Goal: Task Accomplishment & Management: Complete application form

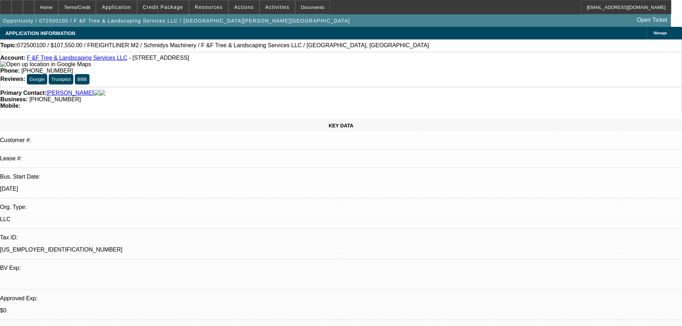
select select "0.1"
select select "0"
select select "2"
select select "0"
select select "6"
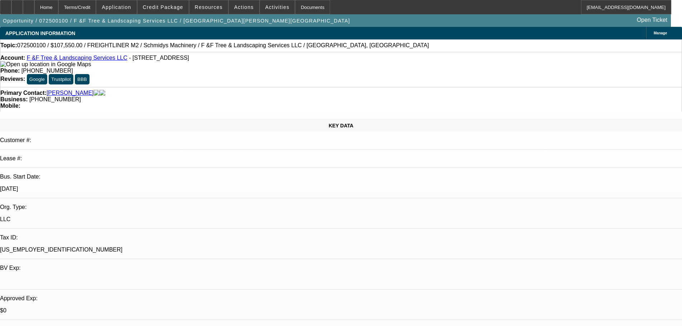
select select "0.1"
select select "0"
select select "2"
select select "0"
select select "6"
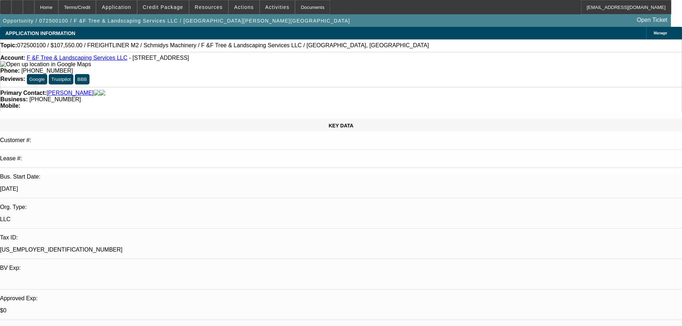
select select "0.1"
select select "0"
select select "6"
select select "0"
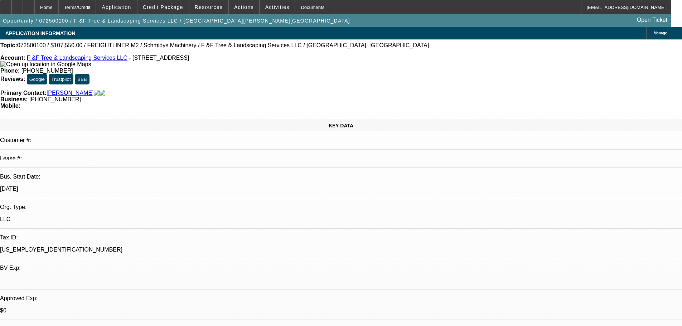
select select "0"
select select "6"
click at [163, 10] on span at bounding box center [162, 7] width 51 height 17
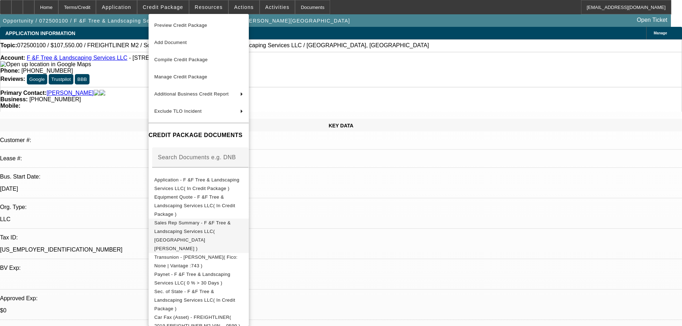
scroll to position [22, 0]
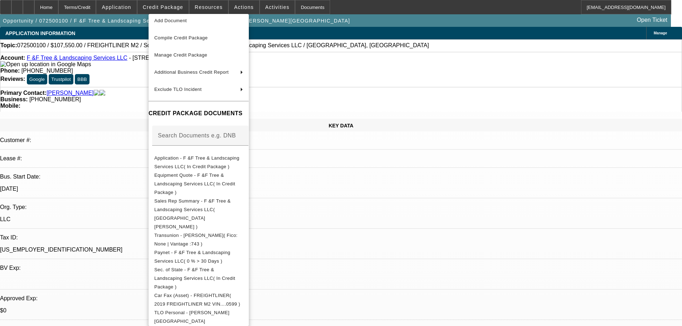
click at [224, 205] on div at bounding box center [341, 163] width 682 height 326
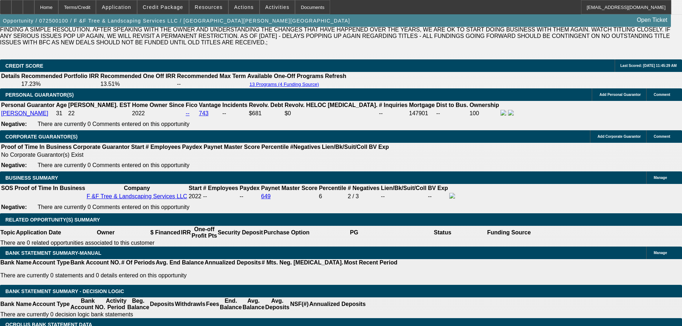
scroll to position [1022, 0]
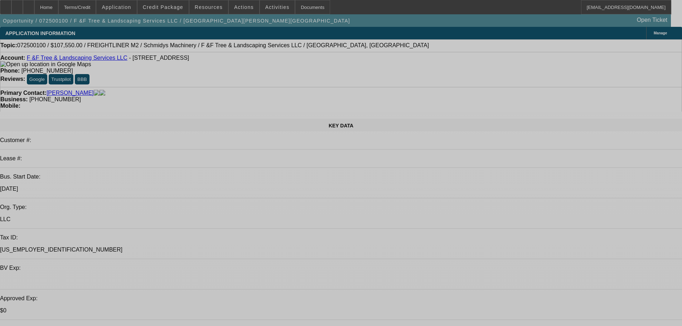
select select "0.1"
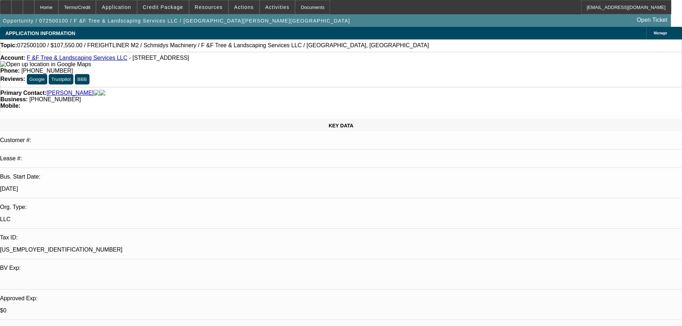
select select "0"
select select "2"
select select "0"
select select "6"
select select "0.1"
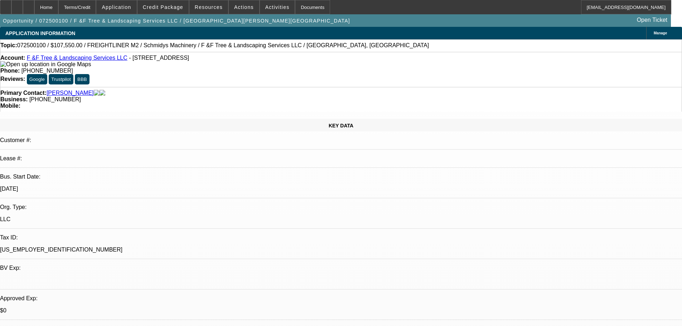
select select "0"
select select "2"
select select "0"
select select "6"
select select "0.1"
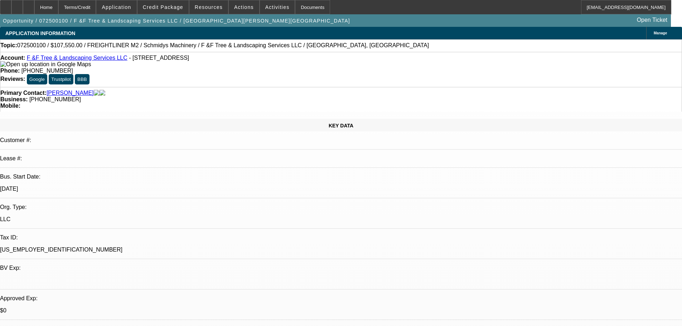
select select "0"
select select "6"
select select "0"
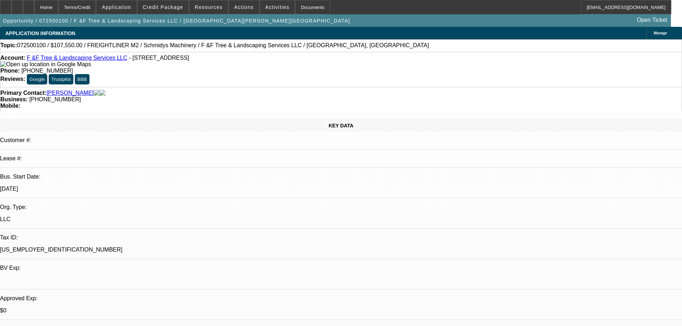
select select "0"
select select "6"
click at [17, 5] on icon at bounding box center [17, 5] width 0 height 0
click at [164, 10] on span "Credit Package" at bounding box center [163, 7] width 40 height 6
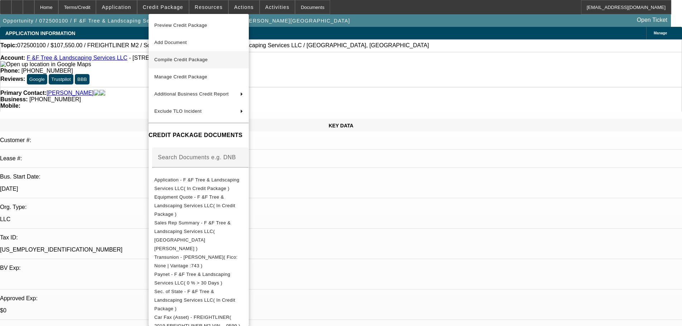
click at [179, 58] on span "Compile Credit Package" at bounding box center [180, 59] width 53 height 5
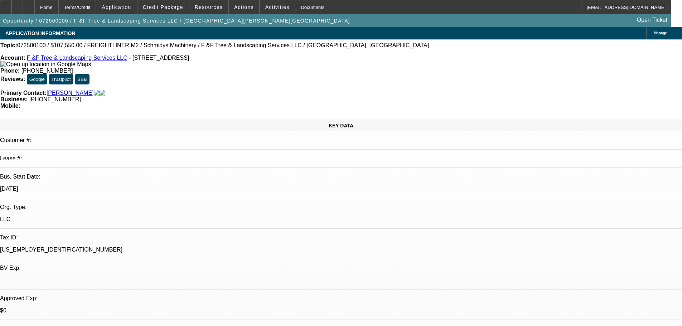
select select "0.1"
select select "0"
select select "2"
select select "0"
select select "6"
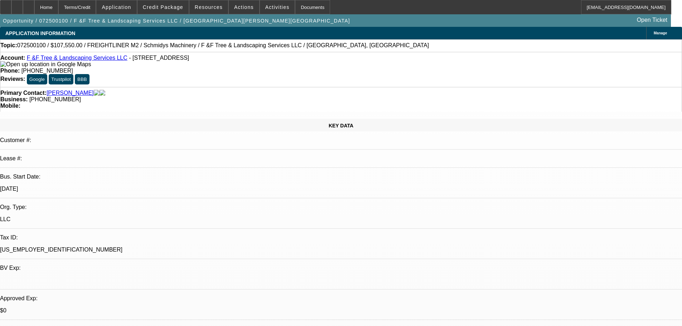
select select "0.1"
select select "0"
select select "2"
select select "0"
select select "6"
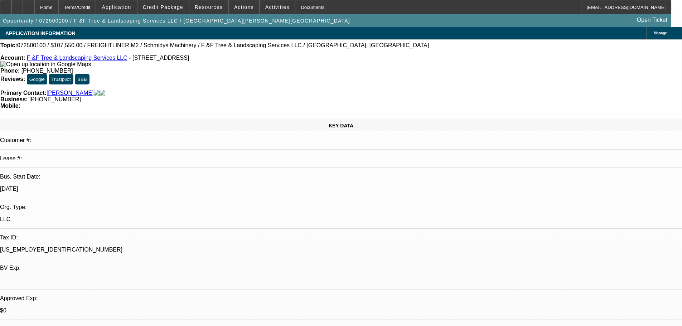
select select "0.1"
select select "0"
select select "6"
select select "0"
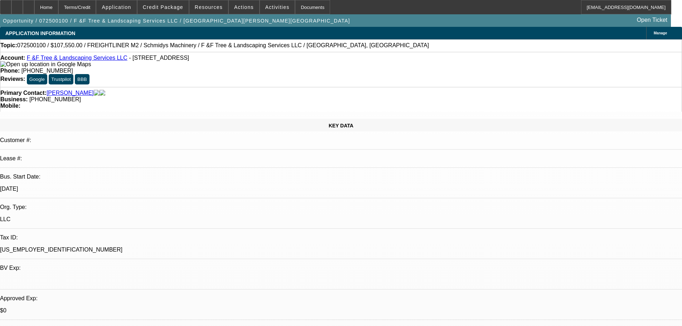
select select "0"
select select "6"
click at [176, 5] on span "Credit Package" at bounding box center [163, 7] width 40 height 6
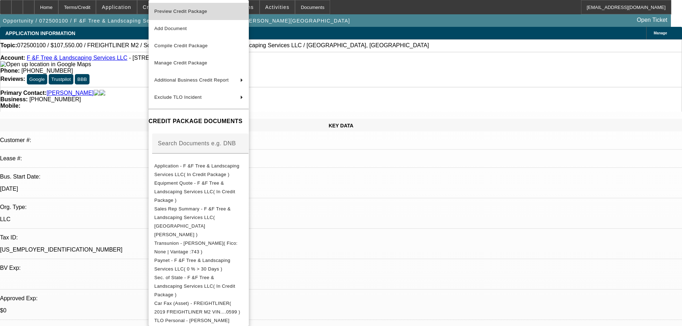
click at [186, 14] on span "Preview Credit Package" at bounding box center [198, 11] width 89 height 9
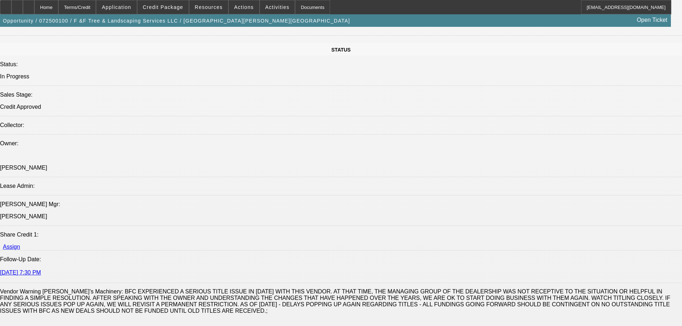
scroll to position [930, 0]
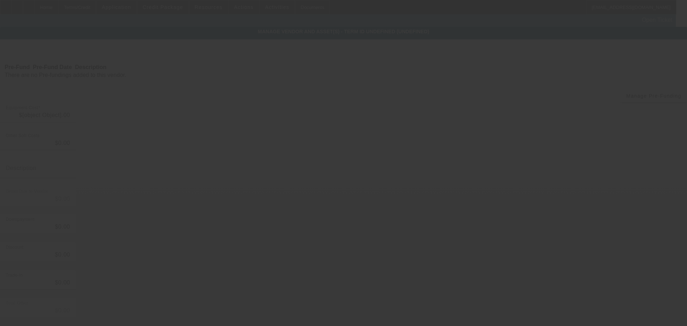
type input "$119,500.00"
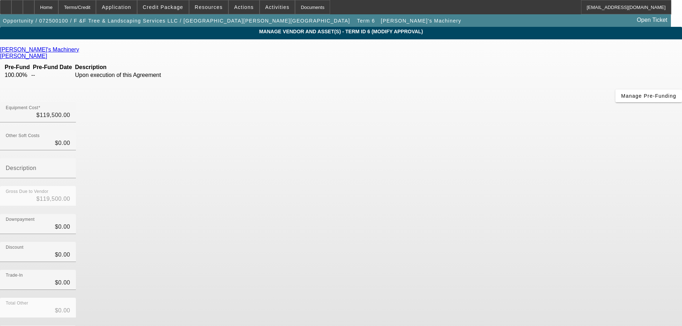
click at [81, 51] on icon at bounding box center [81, 50] width 0 height 6
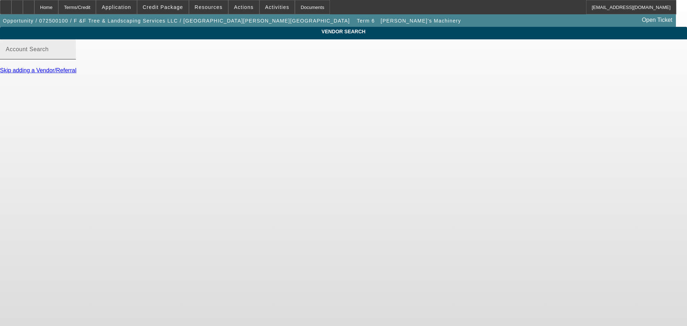
click at [49, 52] on mat-label "Account Search" at bounding box center [27, 49] width 43 height 6
click at [70, 57] on input "Account Search" at bounding box center [38, 52] width 64 height 9
click at [70, 59] on div "Account Search" at bounding box center [38, 49] width 64 height 20
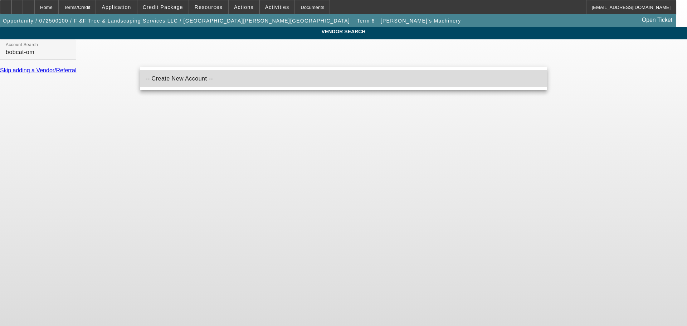
click at [182, 79] on span "-- Create New Account --" at bounding box center [179, 79] width 67 height 6
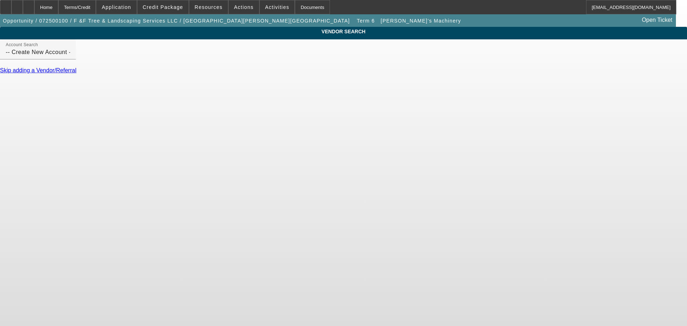
click at [76, 67] on div at bounding box center [38, 63] width 76 height 8
click at [70, 57] on input "-- Create New Account --" at bounding box center [38, 52] width 64 height 9
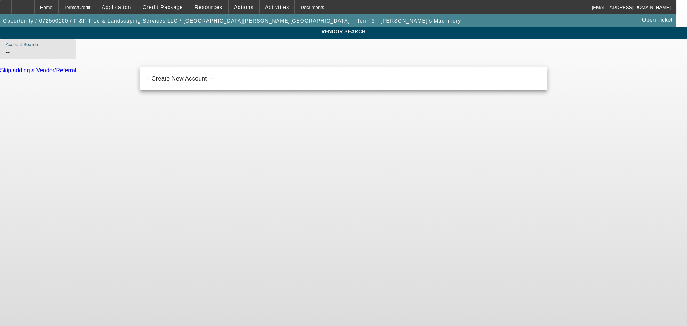
type input "-"
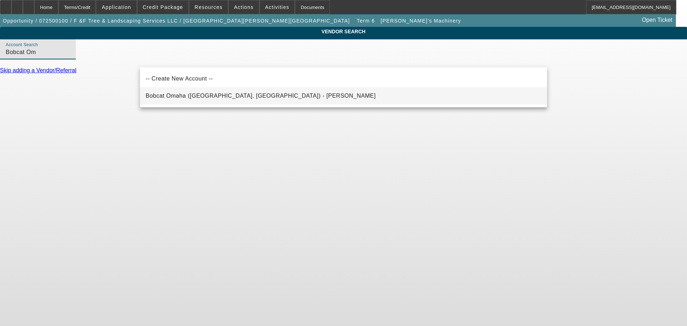
click at [211, 97] on span "Bobcat Omaha (Omaha, NE) - Biller, Joe" at bounding box center [261, 96] width 230 height 6
type input "Bobcat Omaha (Omaha, NE) - Biller, Joe"
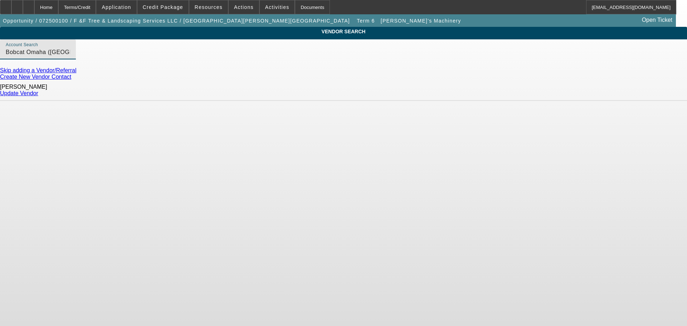
click at [38, 93] on link "Update Vendor" at bounding box center [19, 93] width 38 height 6
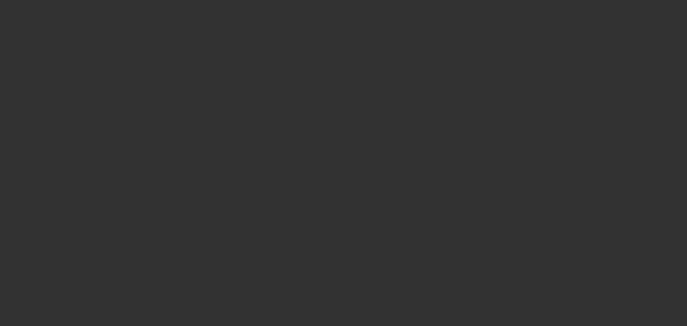
type input "$119,500.00"
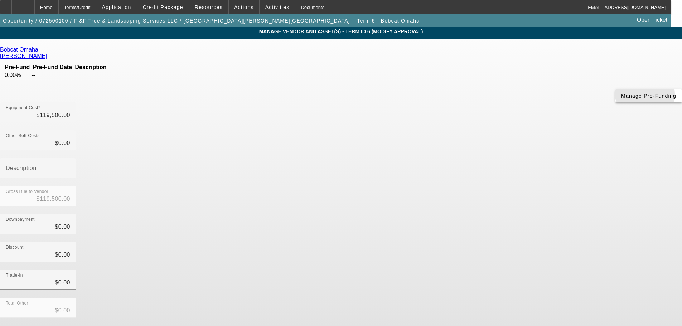
click at [621, 99] on span "Manage Pre-Funding" at bounding box center [648, 96] width 55 height 6
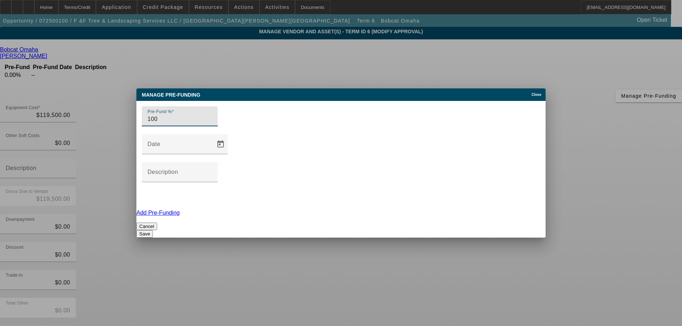
type input "100"
click at [153, 230] on button "Save" at bounding box center [144, 234] width 16 height 8
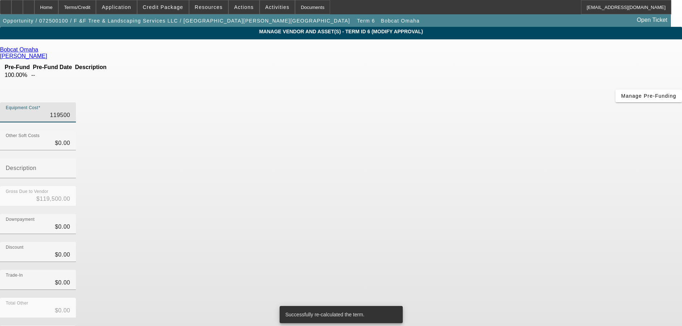
drag, startPoint x: 404, startPoint y: 62, endPoint x: 524, endPoint y: 57, distance: 120.0
click at [521, 102] on div "Equipment Cost 119500" at bounding box center [341, 116] width 682 height 28
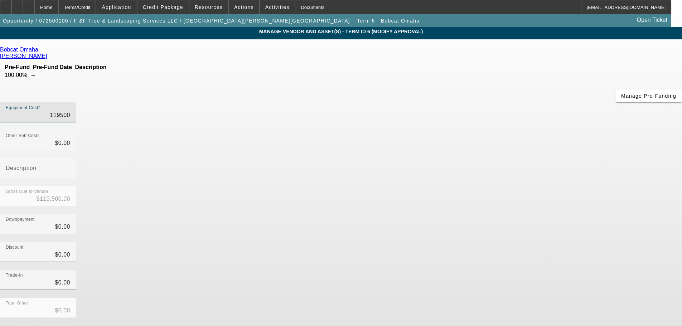
type input "6"
type input "$6.00"
type input "65"
type input "$65.00"
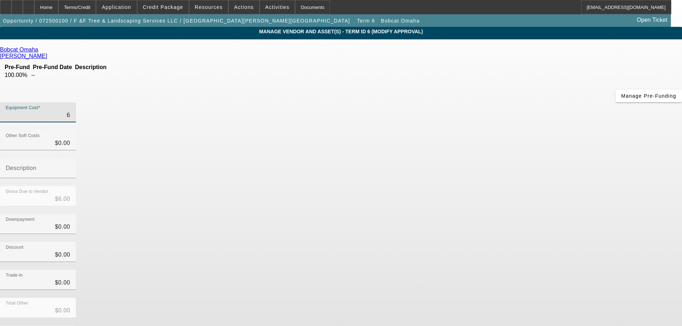
type input "$65.00"
type input "659"
type input "$659.00"
type input "6593"
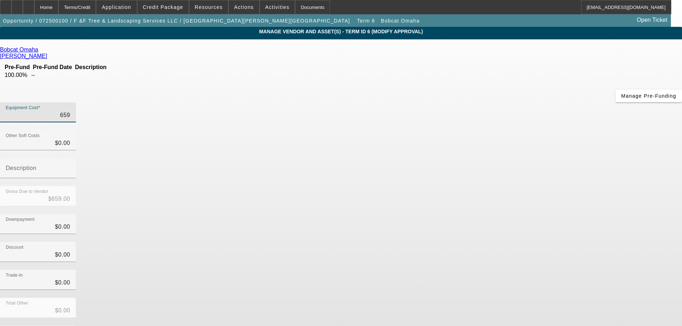
type input "$6,593.00"
type input "65937"
type input "$65,937.00"
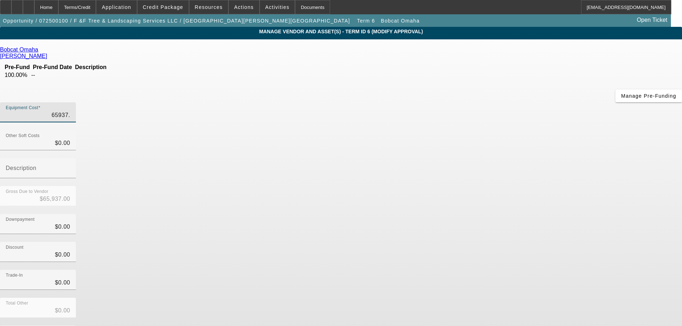
type input "65937.5"
type input "$65,937.50"
click at [505, 242] on div "Discount $0.00" at bounding box center [341, 256] width 682 height 28
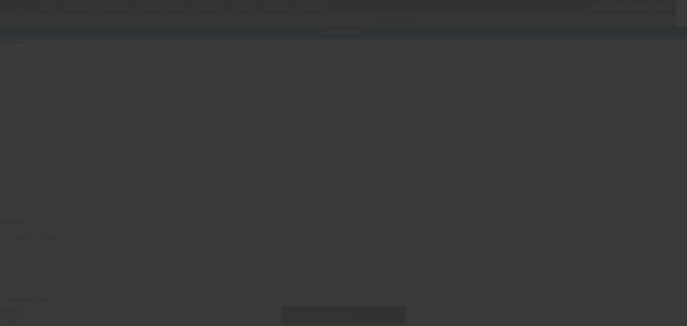
type input "1FVACXFC9KHKL0599"
type input "Freightliner"
type input "M2"
radio input "true"
type input "2424 S 12th St"
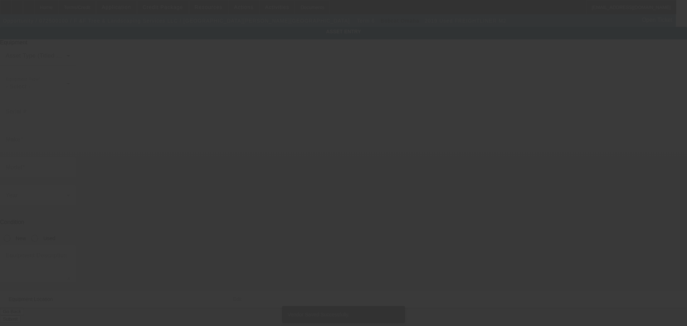
type input "Council Bluffs"
type input "51501"
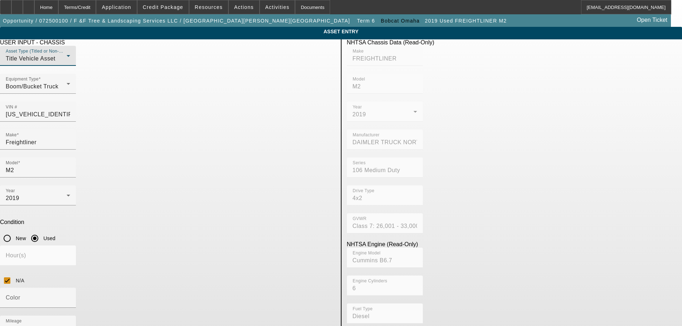
click at [67, 63] on div "Title Vehicle Asset" at bounding box center [36, 58] width 61 height 9
click at [171, 111] on span "Non Title Asset" at bounding box center [163, 108] width 41 height 9
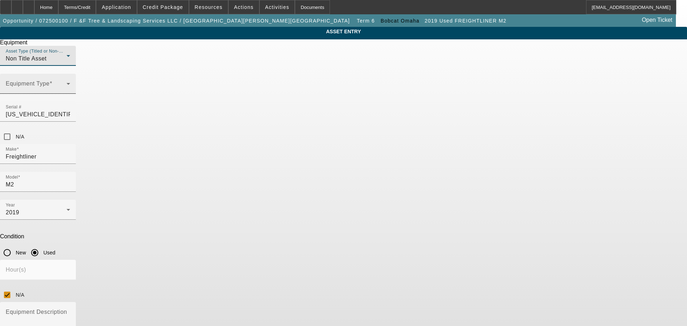
click at [67, 91] on span at bounding box center [36, 86] width 61 height 9
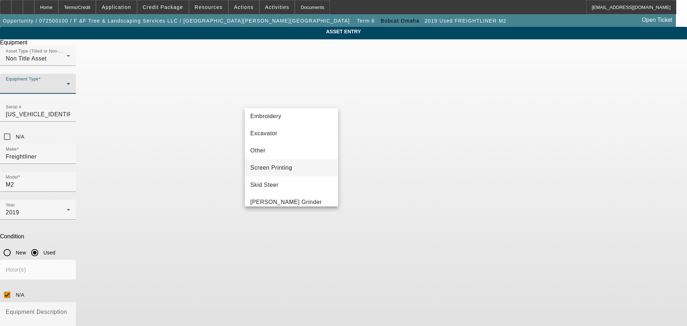
scroll to position [135, 0]
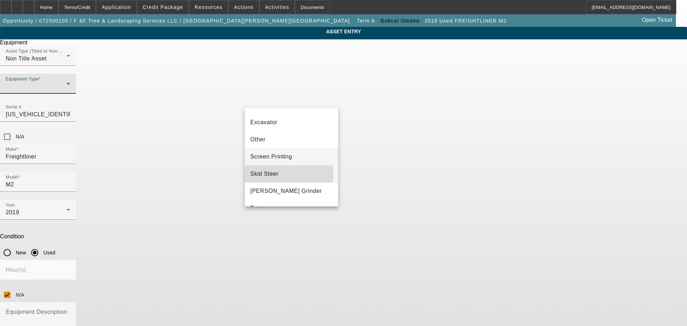
click at [266, 175] on span "Skid Steer" at bounding box center [265, 174] width 28 height 9
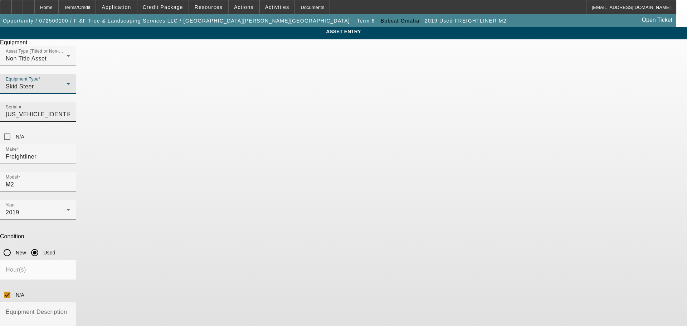
click at [76, 102] on div "Serial # 1FVACXFC9KHKL0599" at bounding box center [38, 112] width 76 height 20
drag, startPoint x: 353, startPoint y: 101, endPoint x: 410, endPoint y: 102, distance: 57.3
click at [410, 102] on div "Serial # 1FVACXFC9KHKL0599" at bounding box center [343, 116] width 687 height 28
click at [70, 110] on input "1FVACXFC9KHKL0599" at bounding box center [38, 114] width 64 height 9
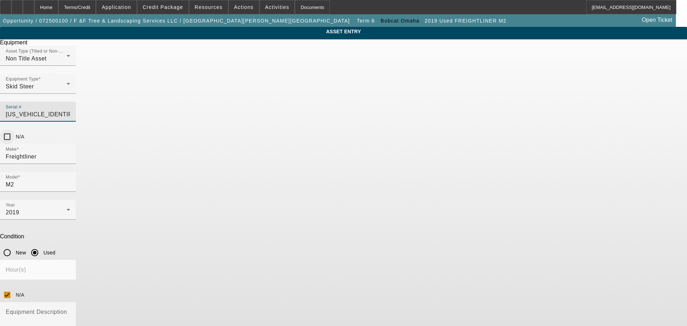
scroll to position [0, 2]
drag, startPoint x: 356, startPoint y: 101, endPoint x: 429, endPoint y: 101, distance: 73.7
click at [429, 101] on div "Asset Type (Titled or Non-Titled) Non Title Asset Equipment Type Skid Steer Ser…" at bounding box center [343, 95] width 687 height 98
click at [70, 94] on div "Equipment Type Skid Steer" at bounding box center [38, 84] width 64 height 20
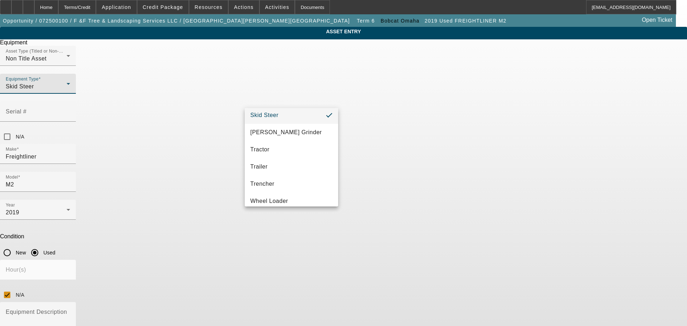
scroll to position [199, 0]
click at [292, 101] on div at bounding box center [343, 163] width 687 height 326
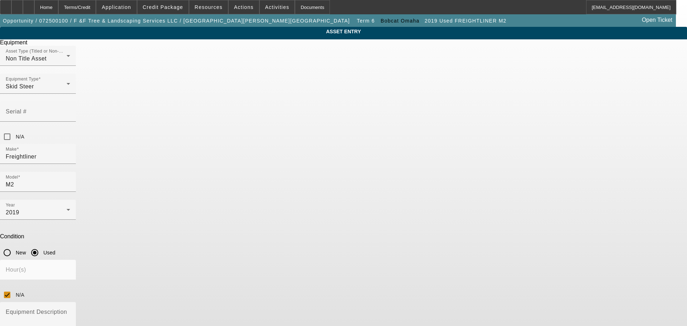
click at [67, 91] on div "Skid Steer" at bounding box center [36, 86] width 61 height 9
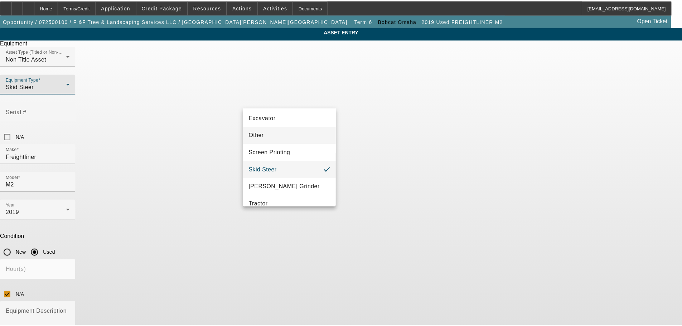
scroll to position [137, 0]
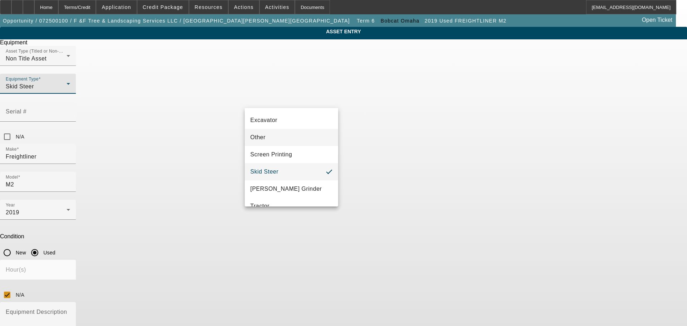
click at [280, 137] on mat-option "Other" at bounding box center [292, 137] width 94 height 17
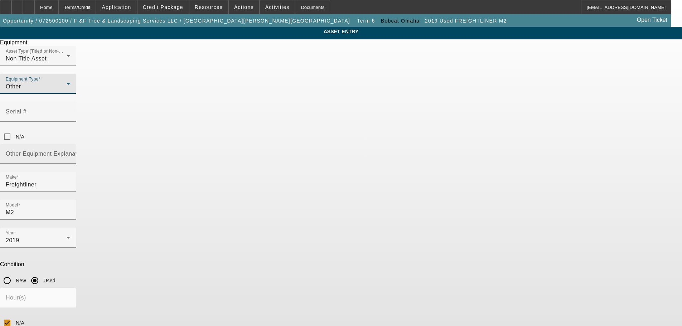
click at [86, 151] on mat-label "Other Equipment Explanation" at bounding box center [46, 154] width 80 height 6
click at [70, 152] on input "Other Equipment Explanation" at bounding box center [38, 156] width 64 height 9
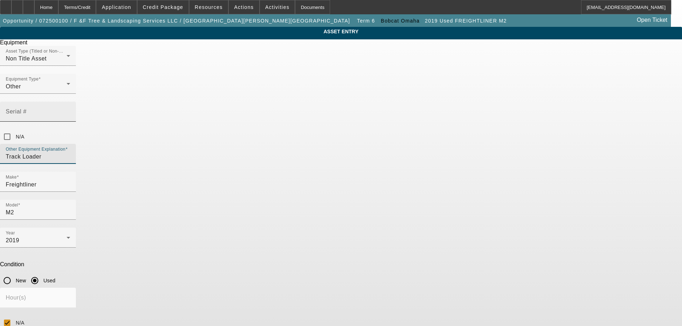
type input "Track Loader"
click at [70, 107] on div "Serial #" at bounding box center [38, 112] width 64 height 20
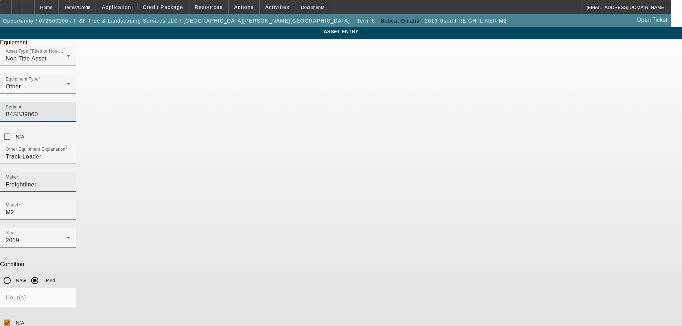
type input "B4SB39060"
click at [70, 180] on input "Freightliner" at bounding box center [38, 184] width 64 height 9
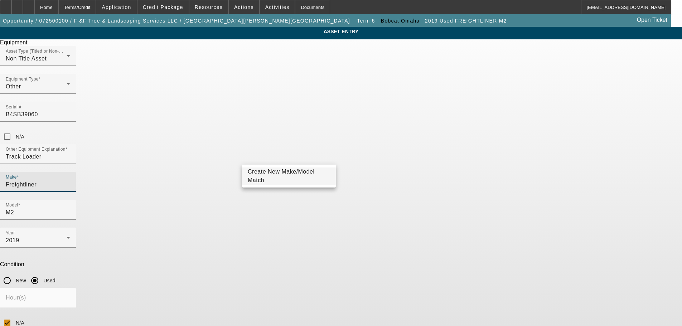
drag, startPoint x: 228, startPoint y: 162, endPoint x: 200, endPoint y: 162, distance: 27.6
click at [200, 162] on div "ASSET ENTRY Delete asset Equipment Asset Type (Titled or Non-Titled) Non Title …" at bounding box center [341, 217] width 682 height 380
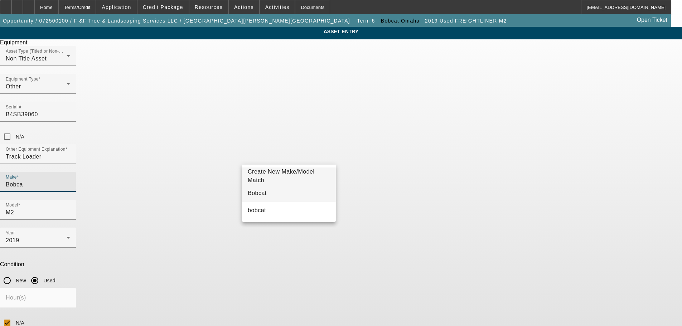
type input "Bobca"
click at [254, 195] on span "Bobcat" at bounding box center [257, 193] width 19 height 6
type input "Bobcat"
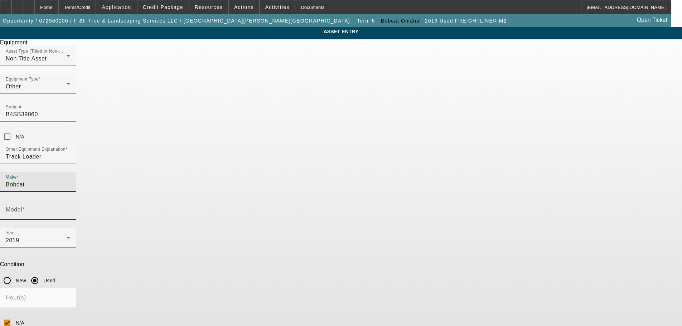
click at [70, 208] on input "Model" at bounding box center [38, 212] width 64 height 9
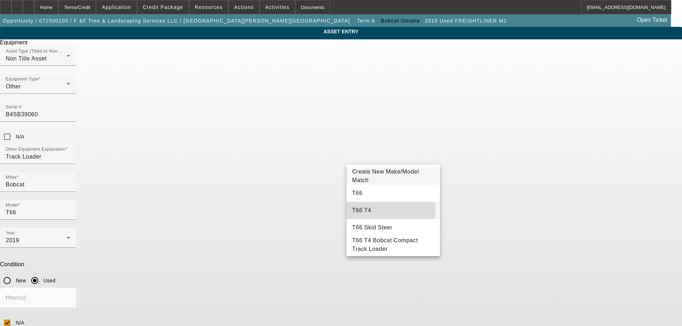
click at [369, 210] on mat-option "T66 T4" at bounding box center [393, 210] width 94 height 17
type input "T66 T4"
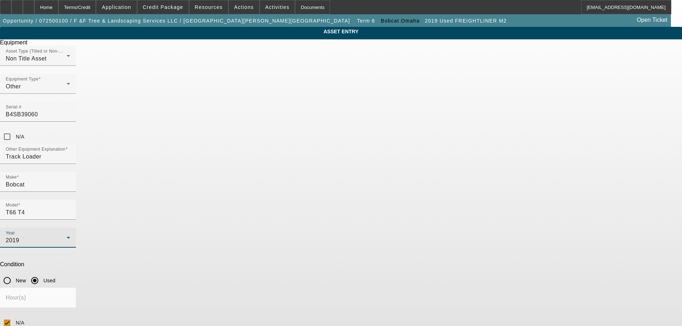
click at [67, 236] on div "2019" at bounding box center [36, 240] width 61 height 9
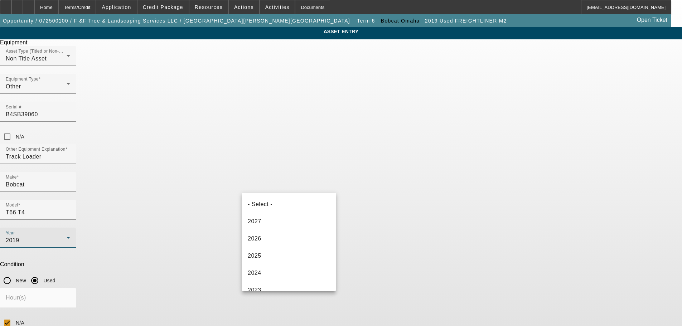
scroll to position [76, 0]
click at [276, 198] on mat-option "2024" at bounding box center [289, 196] width 94 height 17
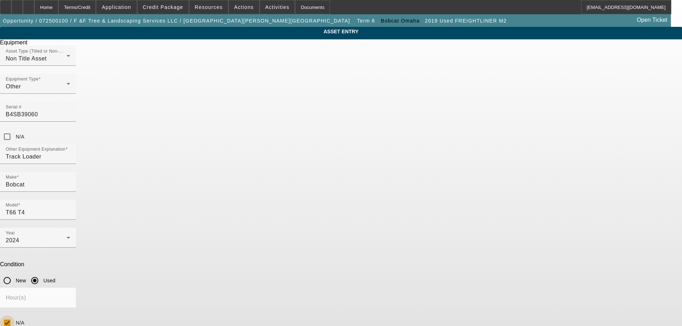
click at [14, 316] on input "N/A" at bounding box center [7, 323] width 14 height 14
checkbox input "false"
click at [70, 296] on input "Hour(s)" at bounding box center [38, 300] width 64 height 9
type input "288"
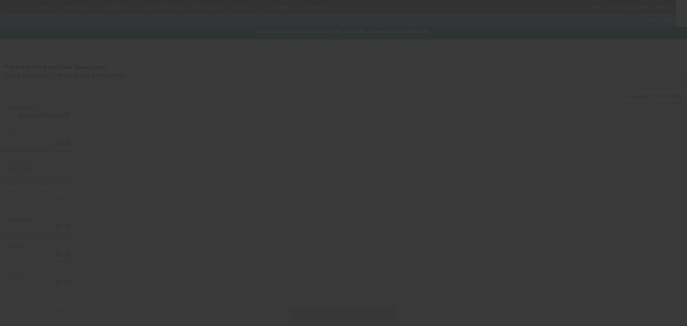
type input "$65,937.50"
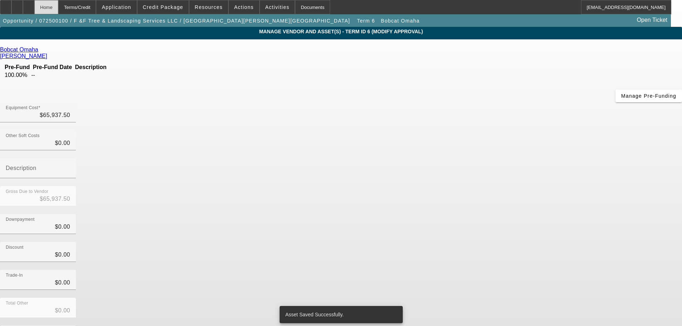
click at [58, 9] on div "Home" at bounding box center [46, 7] width 24 height 14
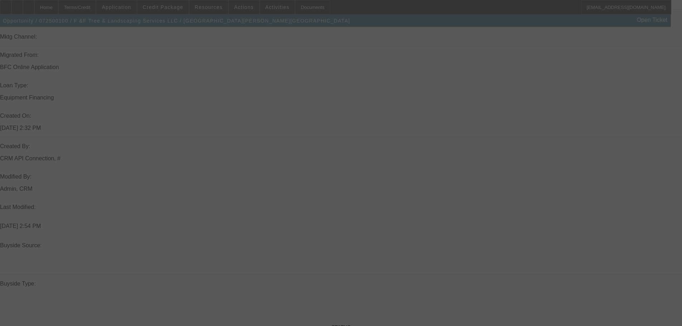
scroll to position [525, 0]
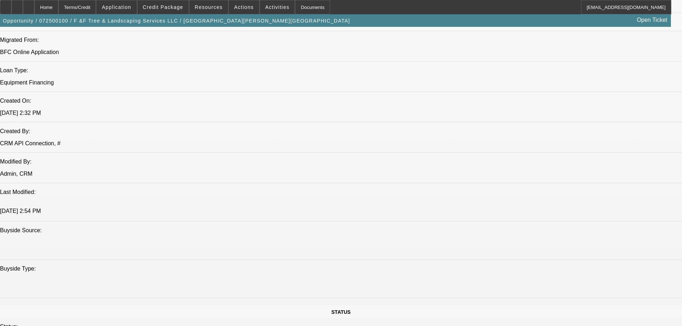
select select "0.1"
select select "0"
select select "2"
select select "0"
select select "6"
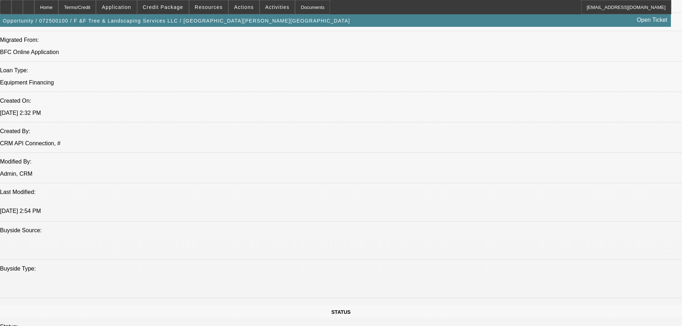
select select "0.1"
select select "0"
select select "2"
select select "0"
select select "6"
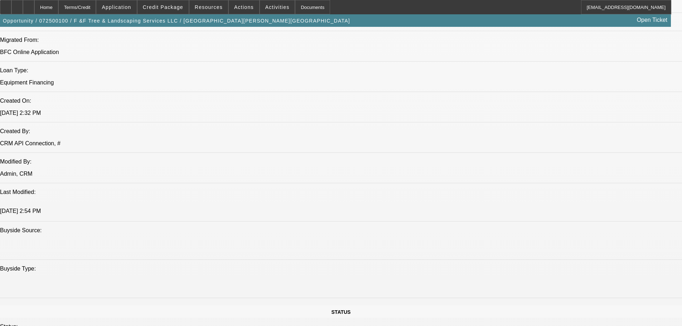
select select "0.1"
select select "0"
select select "6"
select select "0"
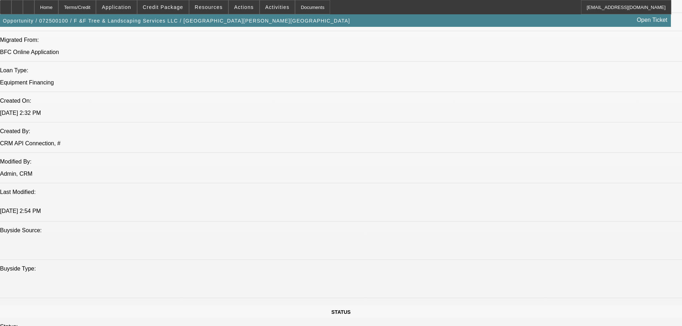
select select "0"
select select "6"
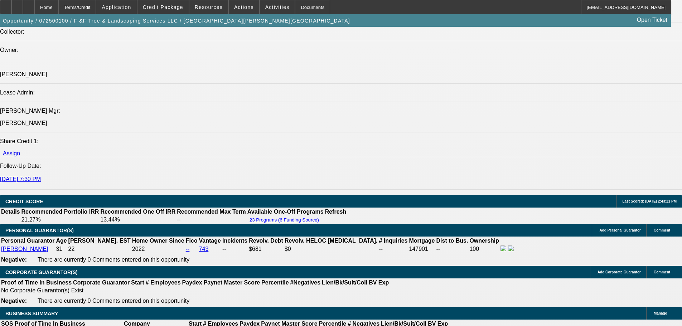
scroll to position [905, 0]
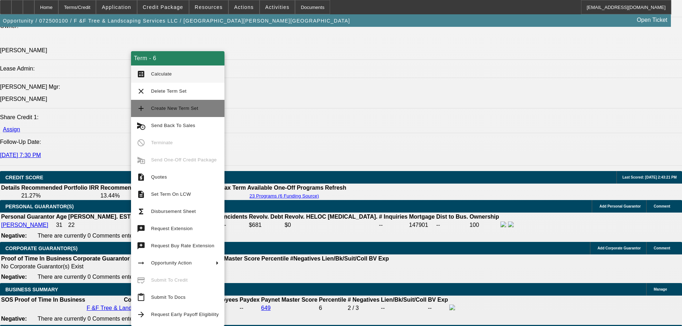
click at [182, 113] on button "add Create New Term Set" at bounding box center [177, 108] width 93 height 17
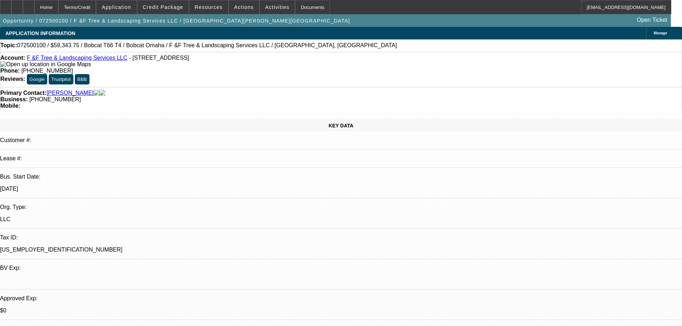
select select "0.1"
select select "0"
select select "2"
select select "0"
select select "6"
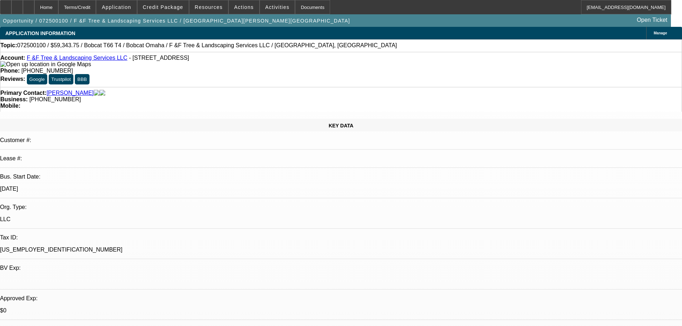
select select "0.1"
select select "0"
select select "2"
select select "0"
select select "6"
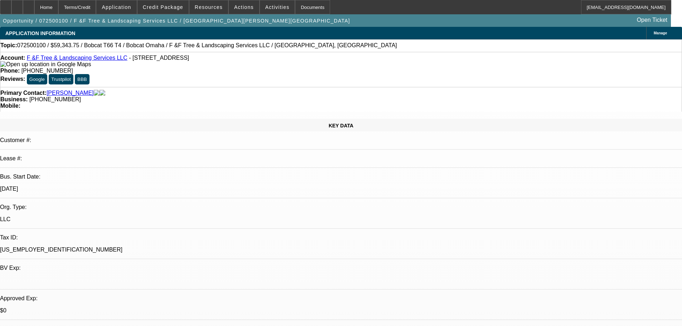
select select "0.1"
select select "0"
select select "2"
select select "0"
select select "6"
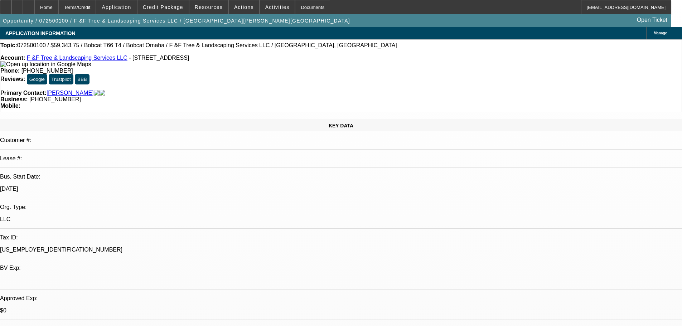
select select "0.1"
select select "0"
select select "6"
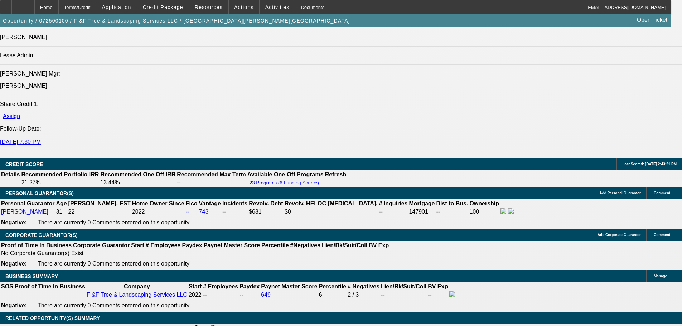
scroll to position [930, 0]
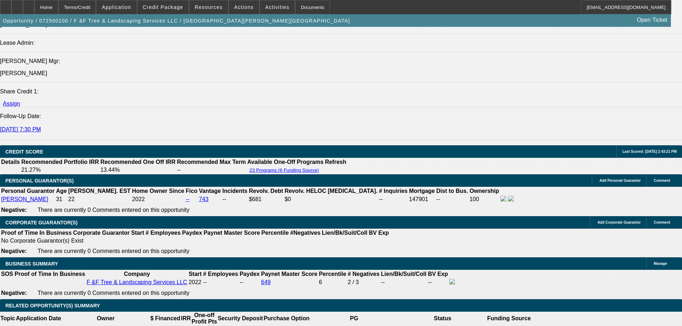
select select "0"
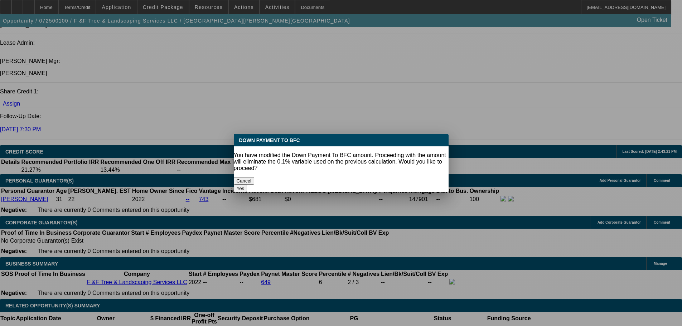
scroll to position [0, 0]
click at [247, 185] on button "Yes" at bounding box center [241, 189] width 14 height 8
type input "$0.00"
type input "UNKNOWN"
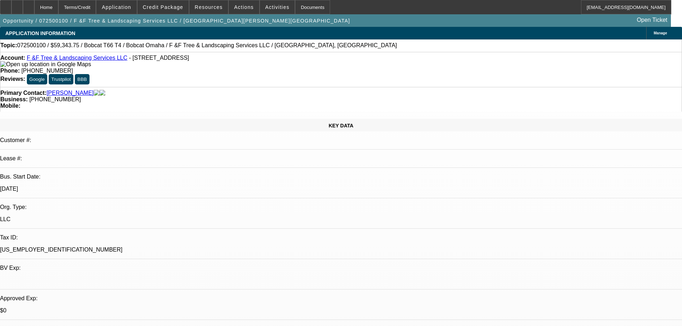
scroll to position [930, 0]
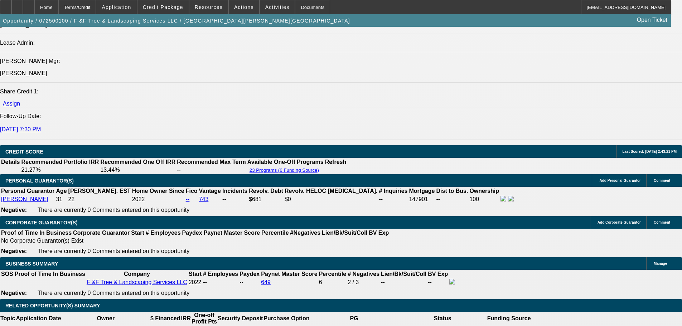
type input "$1,524.01"
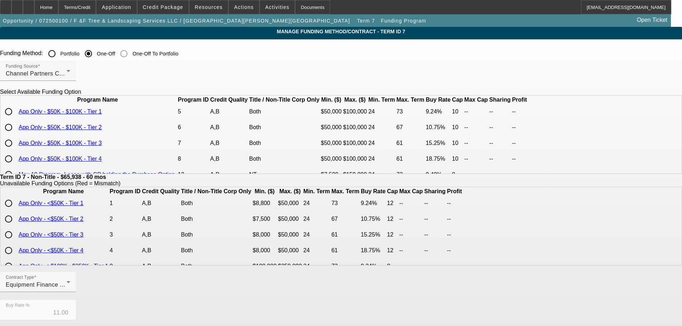
click at [16, 119] on input "radio" at bounding box center [8, 111] width 14 height 14
radio input "true"
type input "9.24"
type input "10"
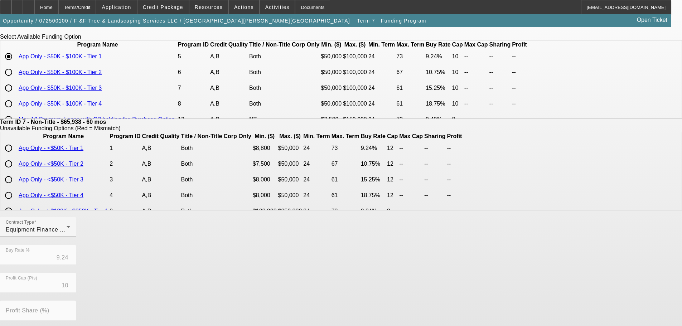
scroll to position [169, 0]
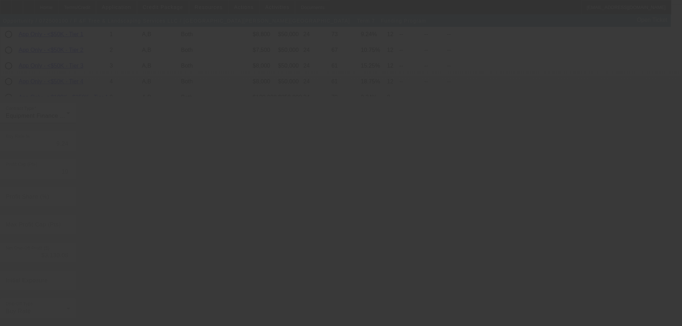
type input "11.00"
type input "8"
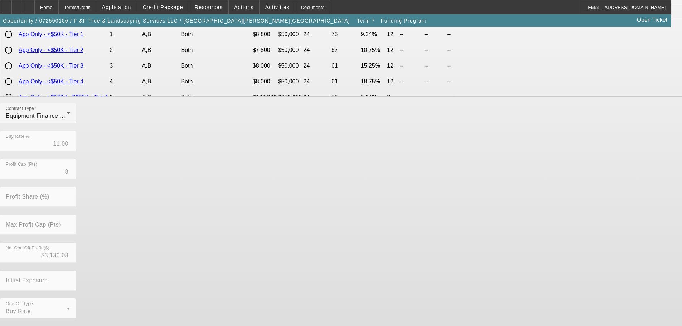
scroll to position [0, 0]
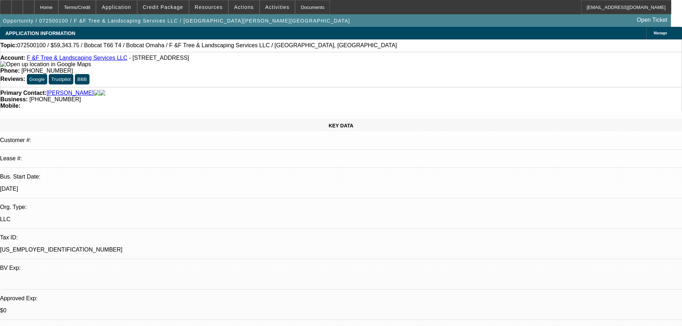
select select "0"
select select "2"
select select "0"
select select "6"
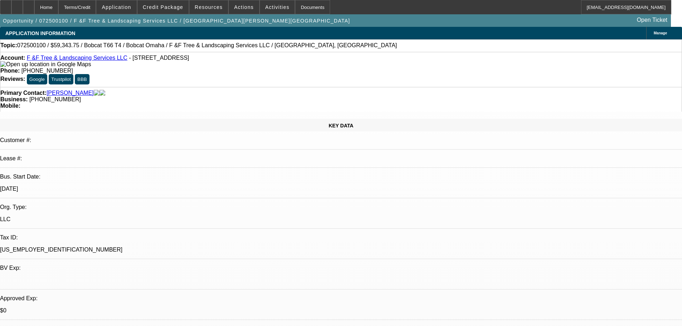
select select "0.1"
select select "0"
select select "2"
select select "0"
select select "6"
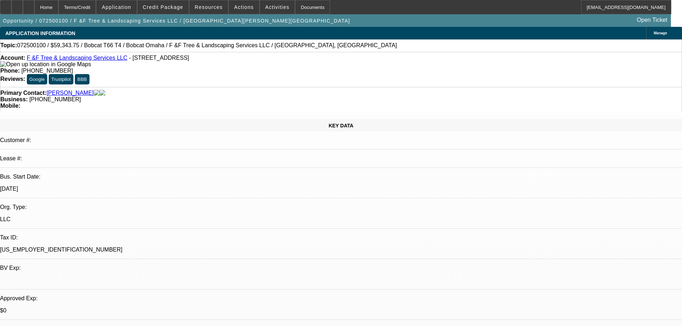
select select "0.1"
select select "0"
select select "2"
select select "0"
select select "6"
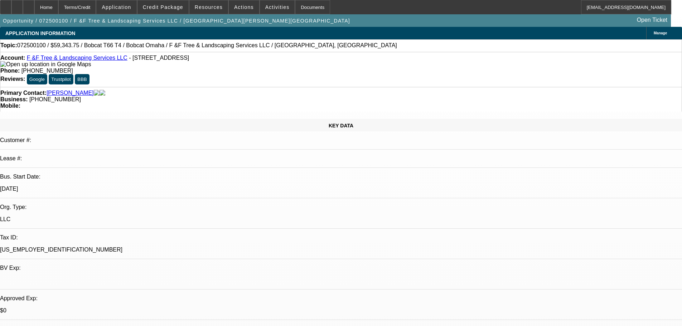
select select "0.1"
select select "0"
select select "6"
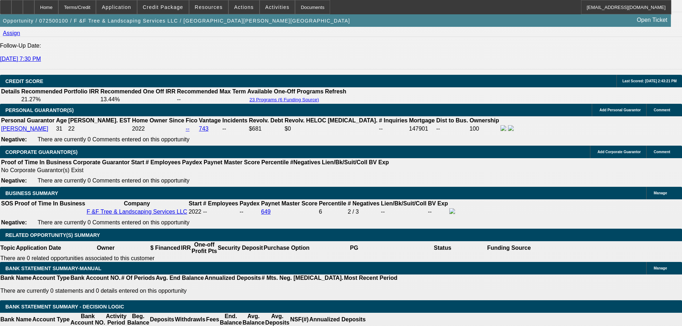
scroll to position [1002, 0]
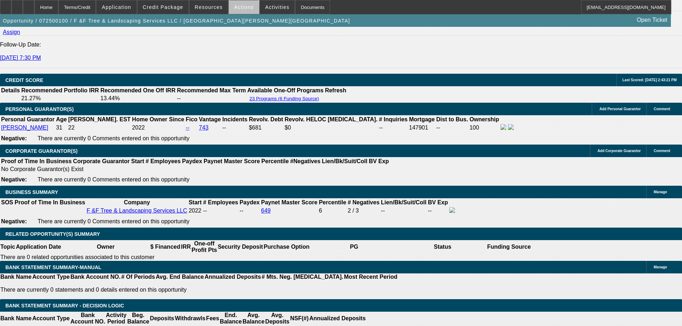
click at [240, 10] on span at bounding box center [244, 7] width 30 height 17
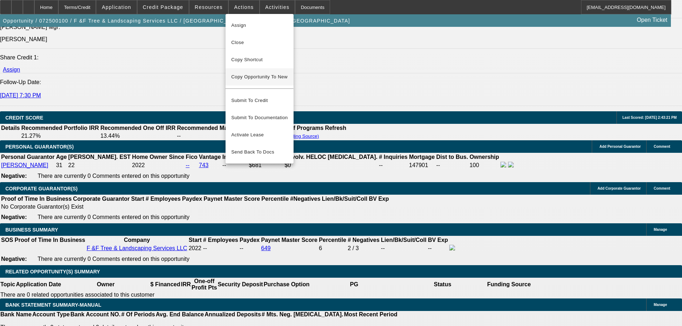
scroll to position [859, 0]
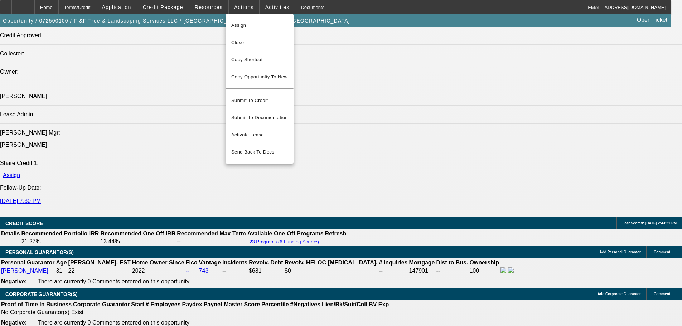
click at [199, 42] on div at bounding box center [341, 163] width 682 height 326
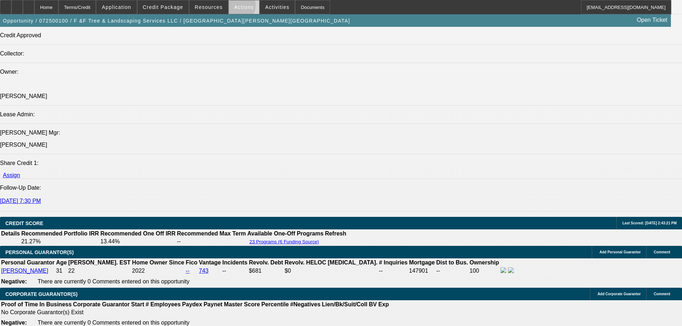
click at [234, 7] on span "Actions" at bounding box center [244, 7] width 20 height 6
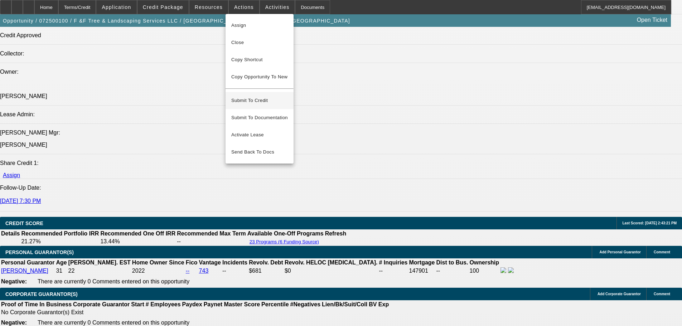
click at [254, 96] on span "Submit To Credit" at bounding box center [259, 100] width 57 height 9
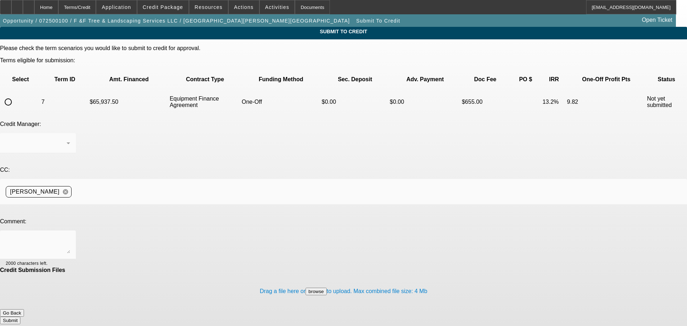
click at [15, 95] on input "radio" at bounding box center [8, 102] width 14 height 14
radio input "true"
click at [70, 230] on div at bounding box center [38, 244] width 64 height 29
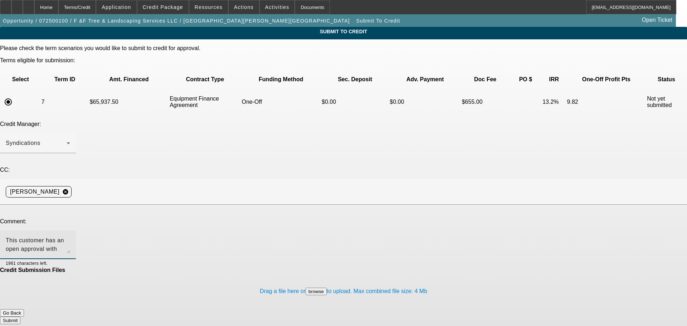
type textarea "This customer has an open approval with"
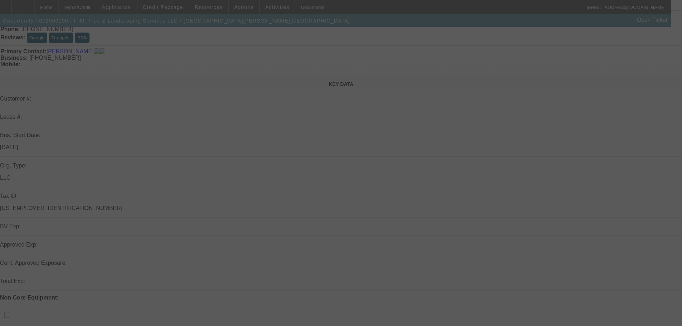
scroll to position [143, 0]
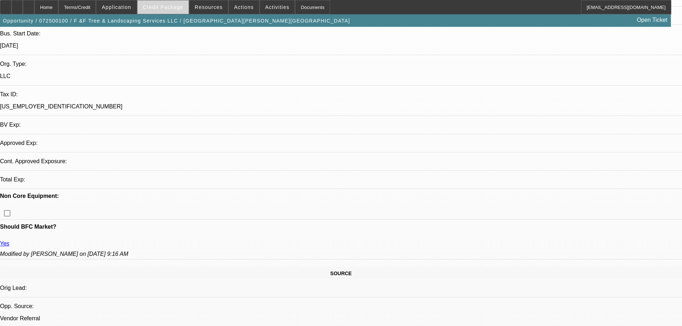
select select "0"
select select "2"
select select "0"
select select "6"
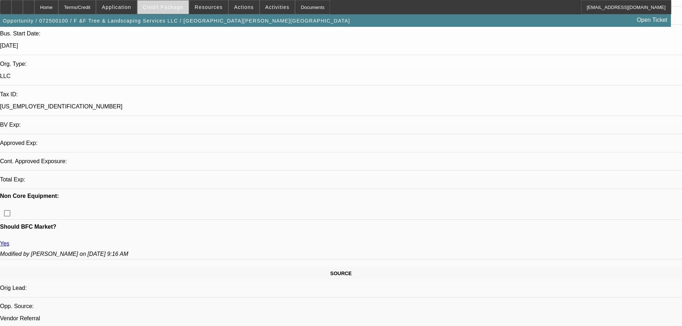
select select "0.1"
select select "0"
select select "2"
select select "0"
select select "6"
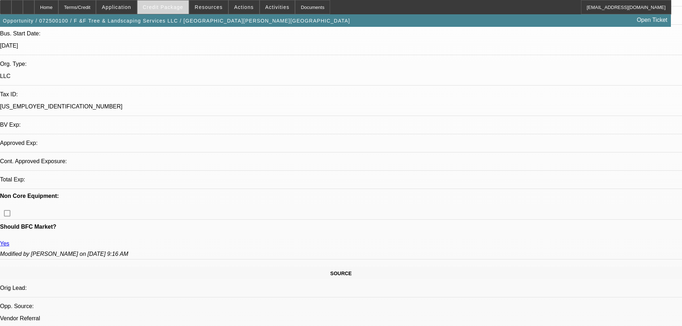
select select "0.1"
select select "0"
select select "2"
select select "0"
select select "6"
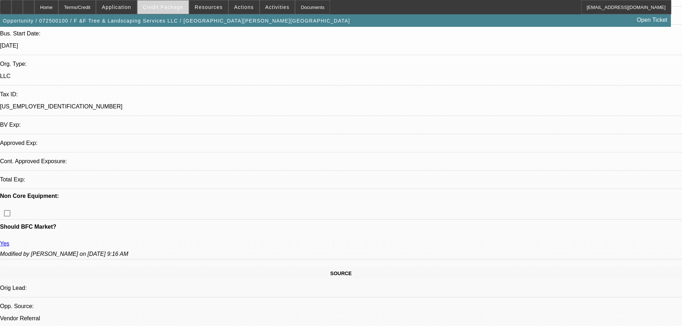
select select "0.1"
select select "0"
select select "6"
click at [171, 9] on span "Credit Package" at bounding box center [163, 7] width 40 height 6
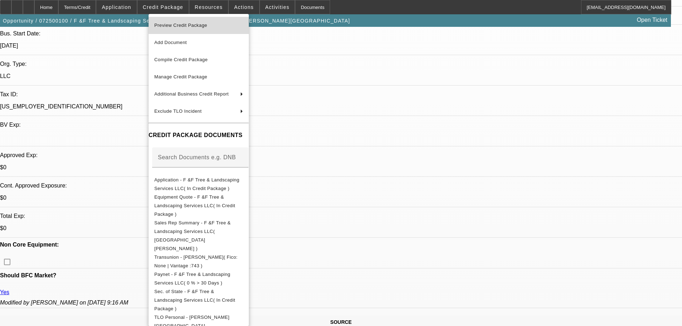
click at [179, 25] on span "Preview Credit Package" at bounding box center [180, 25] width 53 height 5
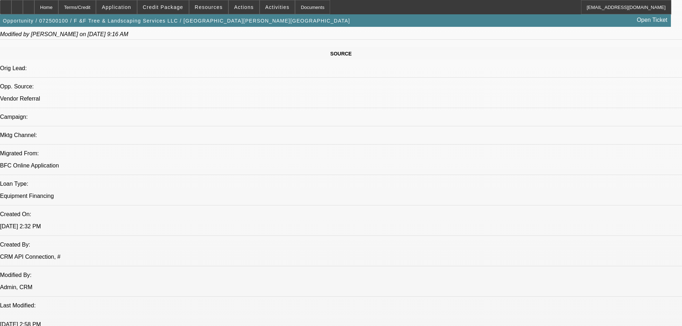
scroll to position [573, 0]
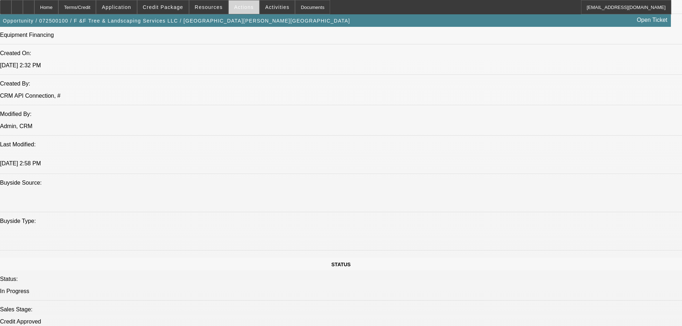
click at [234, 5] on span "Actions" at bounding box center [244, 7] width 20 height 6
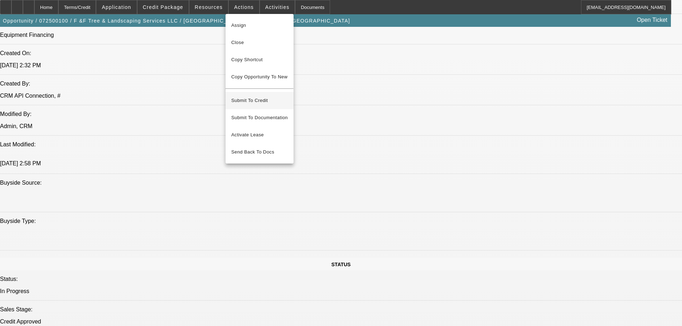
click at [240, 96] on span "Submit To Credit" at bounding box center [259, 100] width 57 height 9
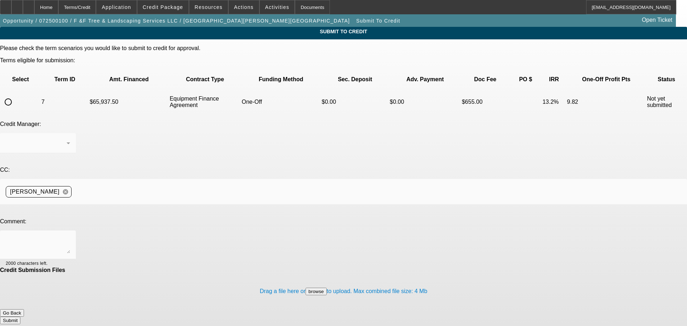
click at [15, 95] on input "radio" at bounding box center [8, 102] width 14 height 14
radio input "true"
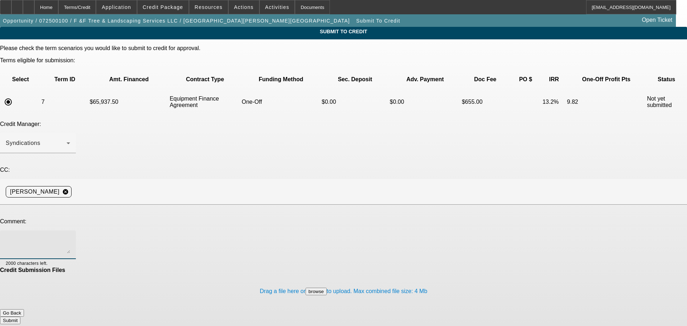
click at [70, 236] on textarea at bounding box center [38, 244] width 64 height 17
type textarea "This customer has an open approval with CPEF for a used bucket truck. He electe…"
click at [20, 317] on button "Submit" at bounding box center [10, 321] width 20 height 8
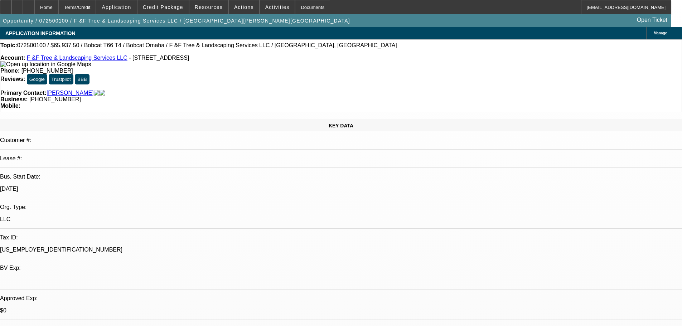
select select "0"
select select "2"
select select "0"
select select "6"
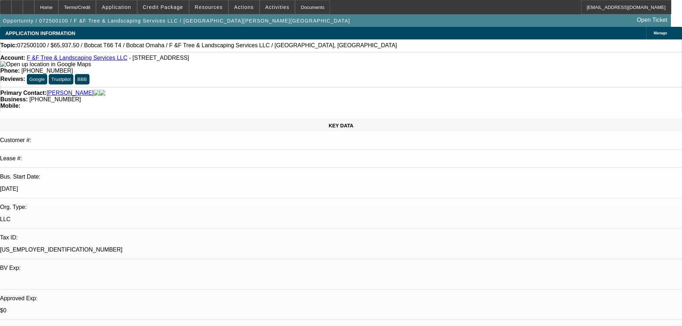
select select "0.1"
select select "0"
select select "2"
select select "0"
select select "6"
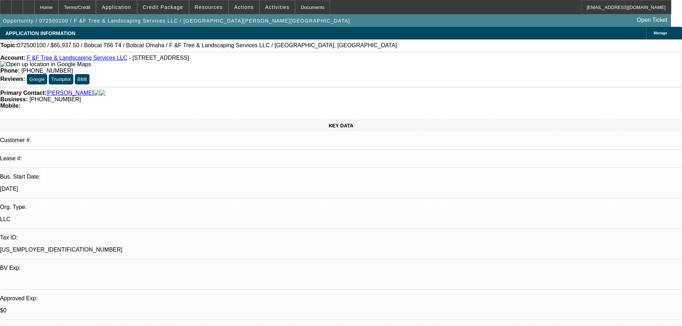
select select "0.1"
select select "0"
select select "2"
select select "0"
select select "6"
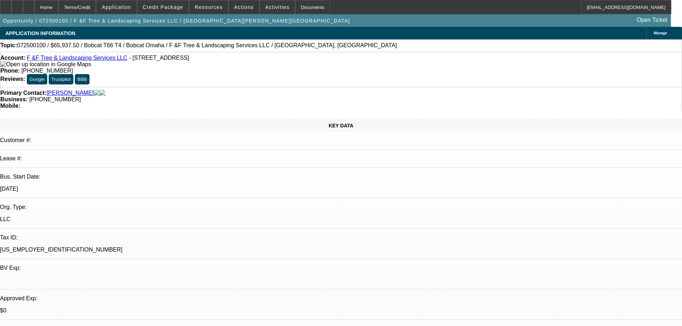
select select "0.1"
select select "0"
select select "6"
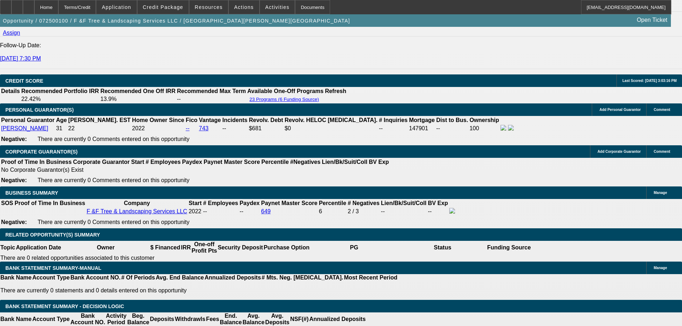
scroll to position [1002, 0]
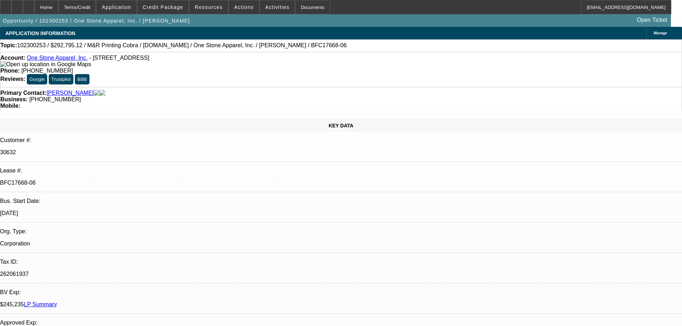
select select "0"
select select "2"
select select "0.1"
select select "4"
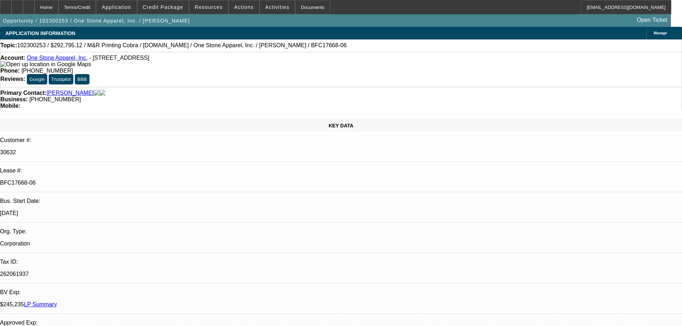
select select "0"
select select "2"
select select "0.1"
select select "4"
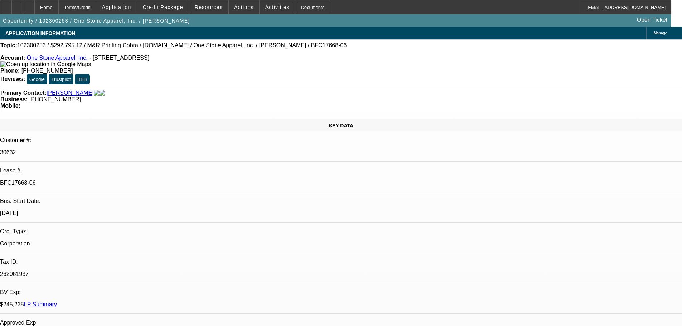
select select "0"
select select "2"
select select "0.1"
select select "4"
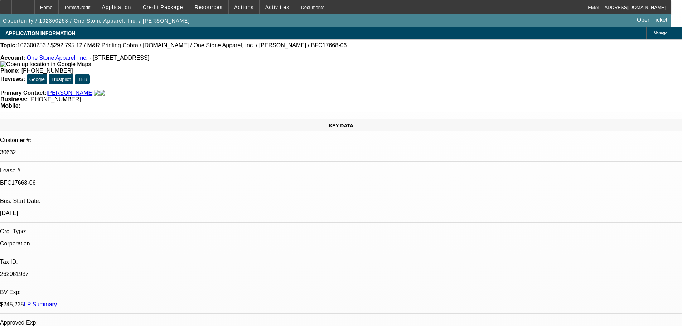
select select "0"
select select "2"
select select "0.1"
select select "4"
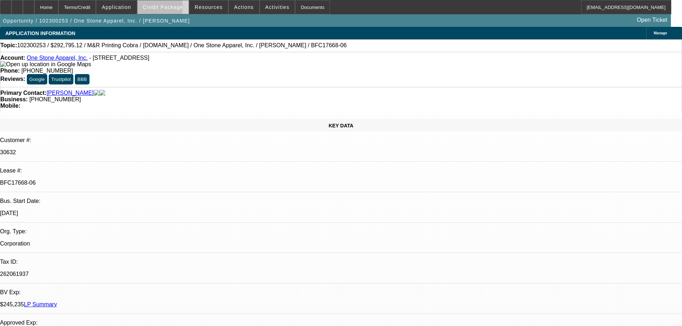
click at [171, 8] on span "Credit Package" at bounding box center [163, 7] width 40 height 6
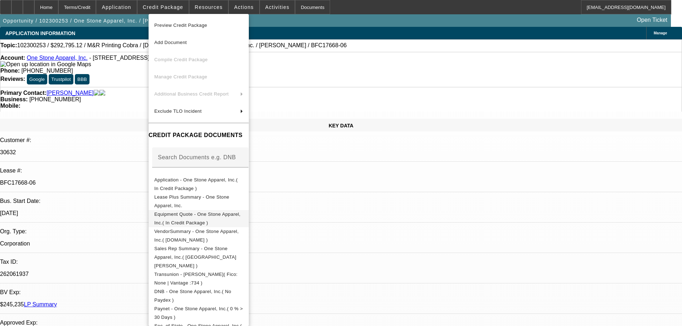
click at [202, 216] on span "Equipment Quote - One Stone Apparel, Inc.( In Credit Package )" at bounding box center [197, 218] width 86 height 14
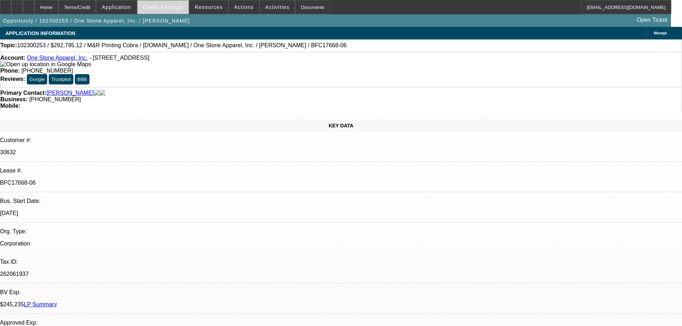
click at [170, 8] on span "Credit Package" at bounding box center [163, 7] width 40 height 6
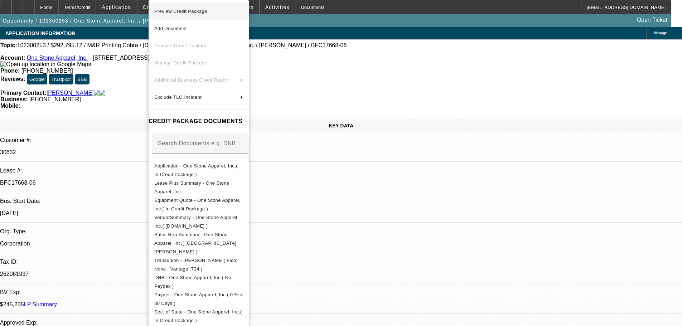
click at [181, 9] on span "Preview Credit Package" at bounding box center [180, 11] width 53 height 5
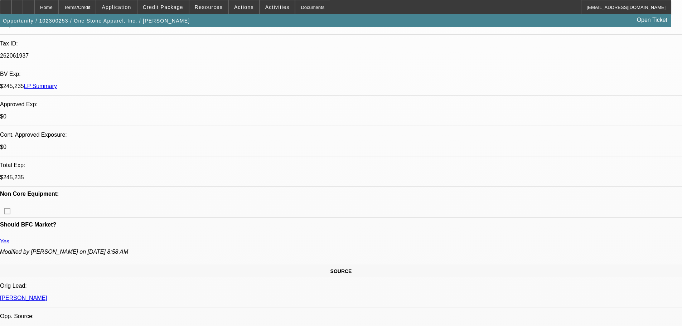
scroll to position [39, 0]
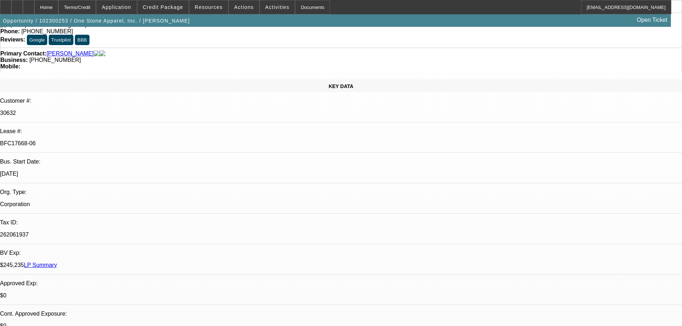
click at [57, 262] on link "LP Summary" at bounding box center [40, 265] width 33 height 6
click at [11, 10] on div at bounding box center [5, 7] width 11 height 14
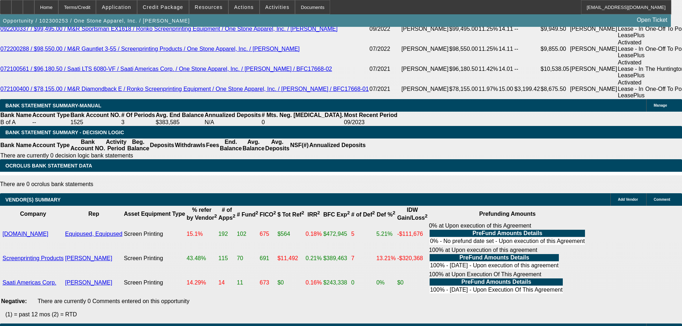
scroll to position [1363, 0]
